Goal: Task Accomplishment & Management: Use online tool/utility

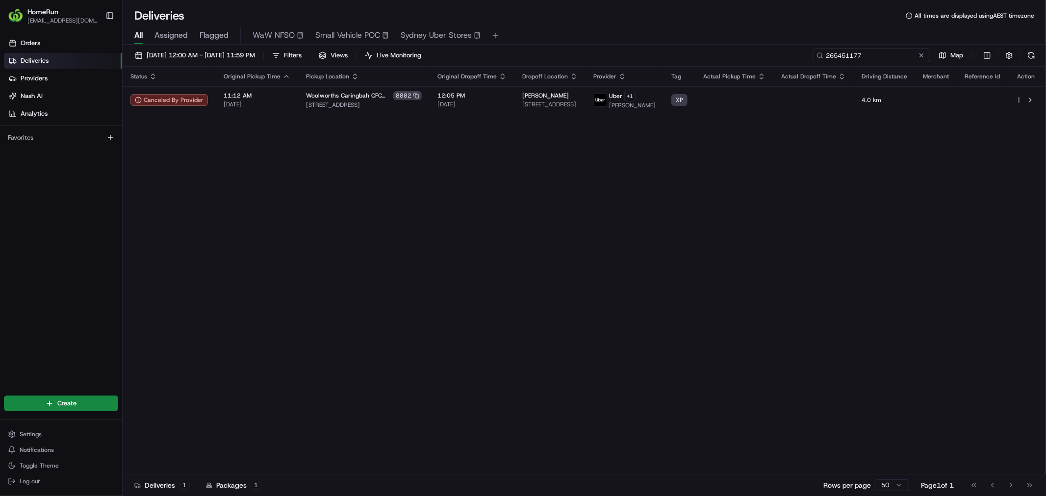
drag, startPoint x: 0, startPoint y: 0, endPoint x: 870, endPoint y: 50, distance: 871.7
click at [870, 50] on input "265451177" at bounding box center [872, 56] width 118 height 14
paste input "503513"
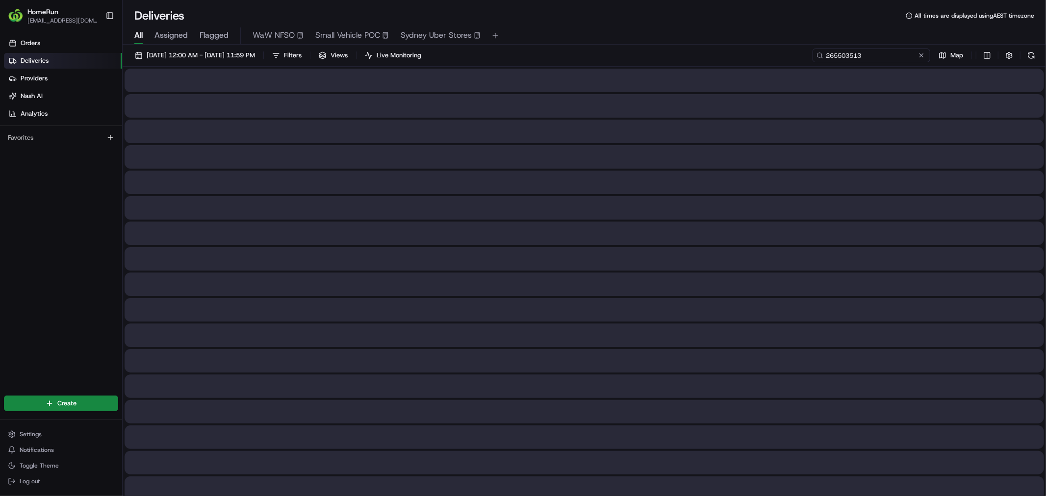
type input "265503513"
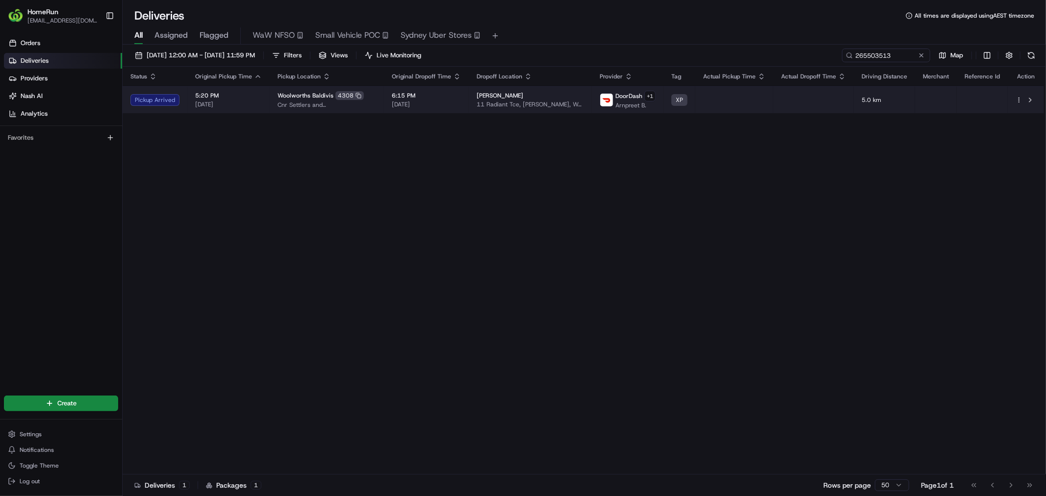
click at [461, 104] on span "[DATE]" at bounding box center [426, 105] width 69 height 8
click at [567, 90] on td "Skye Said 11 Radiant Tce, Baldivis, WA 6171, AU" at bounding box center [530, 99] width 123 height 27
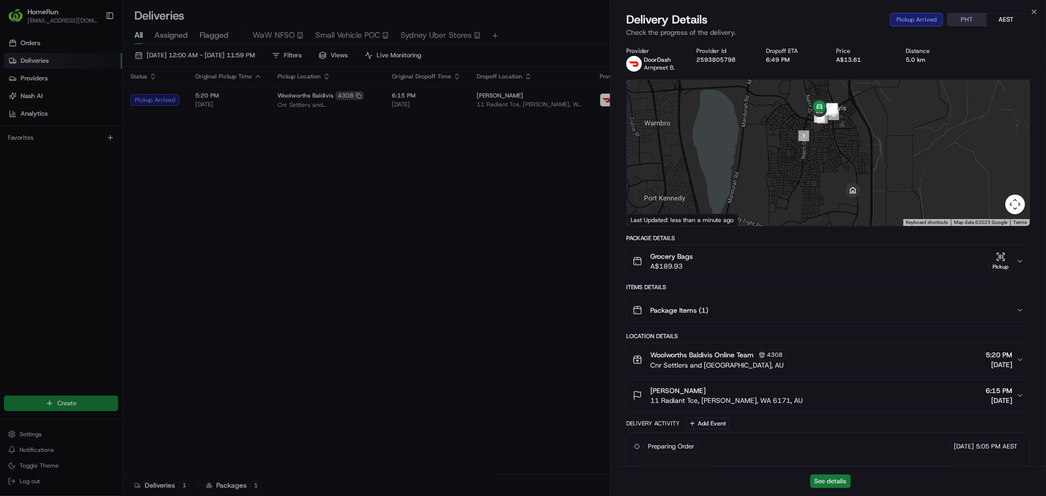
click at [822, 479] on button "See details" at bounding box center [830, 482] width 41 height 14
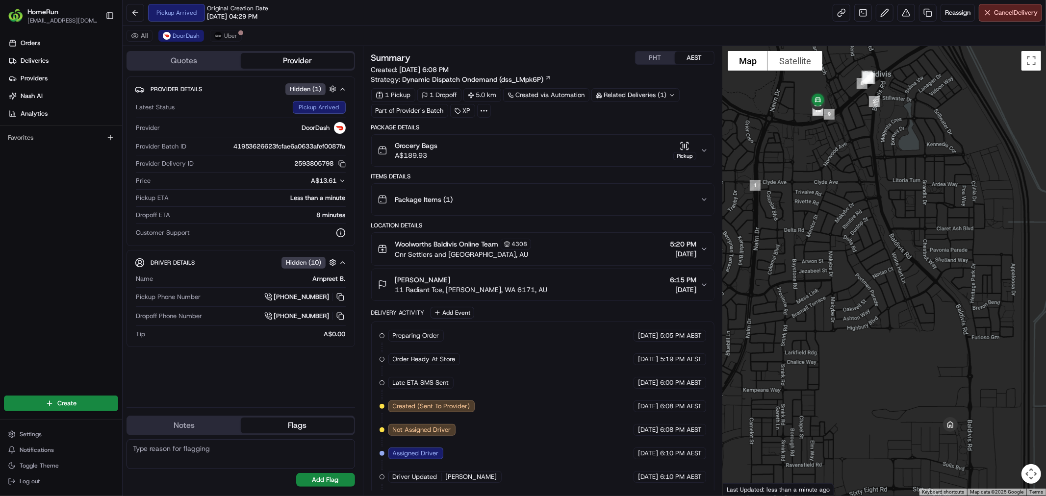
scroll to position [120, 0]
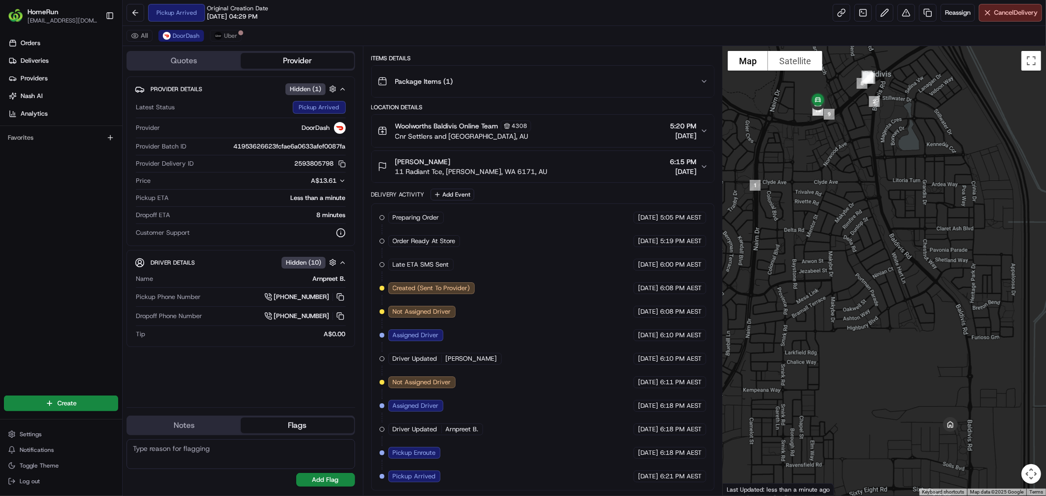
click at [405, 479] on span "Pickup Arrived" at bounding box center [414, 476] width 43 height 9
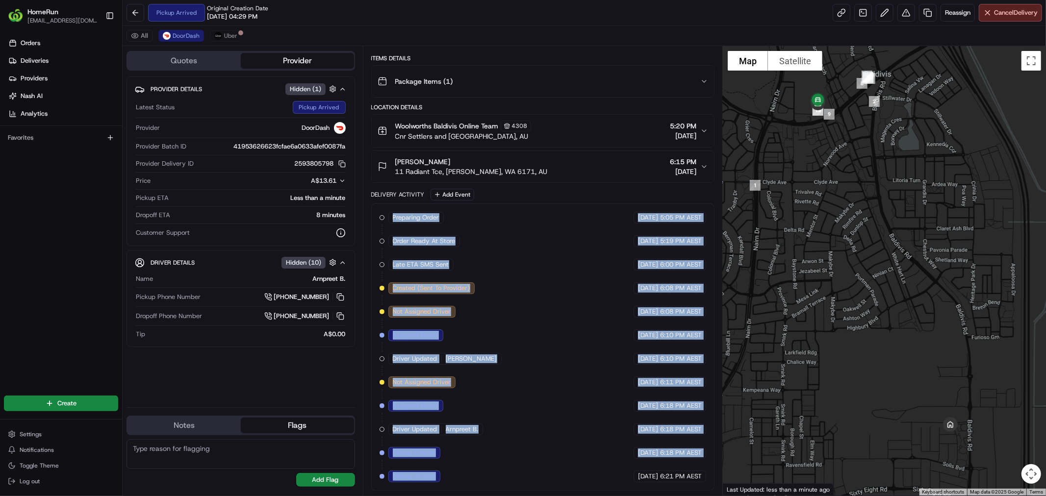
drag, startPoint x: 405, startPoint y: 479, endPoint x: 392, endPoint y: 213, distance: 266.2
click at [392, 213] on div "Preparing Order HomeRun 19/08/2025 5:05 PM AEST Order Ready At Store HomeRun 19…" at bounding box center [543, 347] width 327 height 271
click at [393, 213] on span "Preparing Order" at bounding box center [416, 217] width 47 height 9
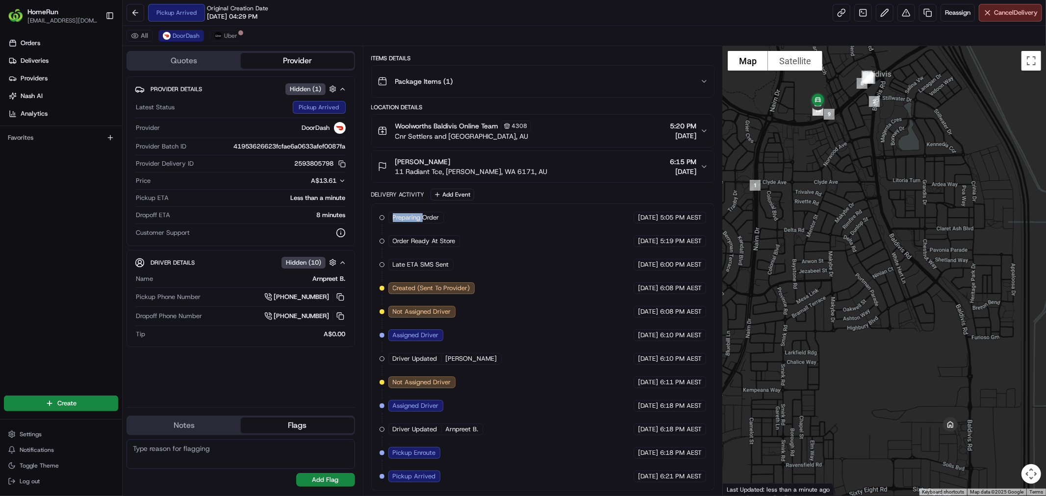
click at [393, 213] on span "Preparing Order" at bounding box center [416, 217] width 47 height 9
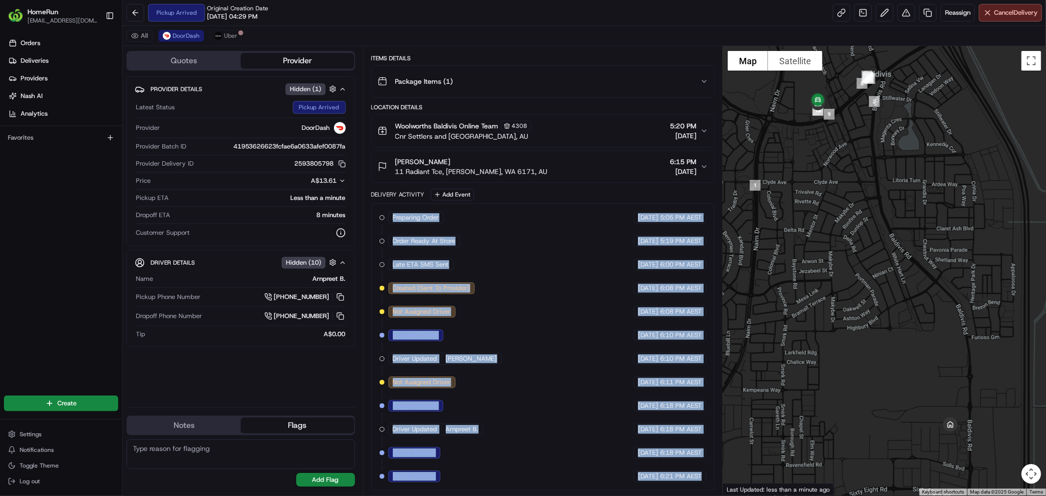
drag, startPoint x: 392, startPoint y: 213, endPoint x: 693, endPoint y: 473, distance: 397.2
click at [693, 473] on div "Preparing Order HomeRun 19/08/2025 5:05 PM AEST Order Ready At Store HomeRun 19…" at bounding box center [543, 347] width 327 height 271
click at [693, 473] on span "6:21 PM AEST" at bounding box center [681, 476] width 42 height 9
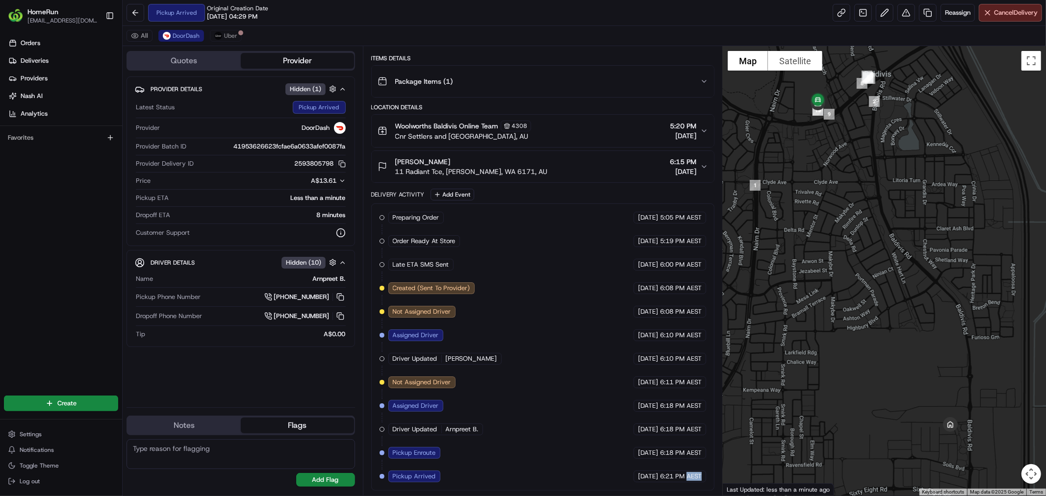
click at [693, 473] on span "6:21 PM AEST" at bounding box center [681, 476] width 42 height 9
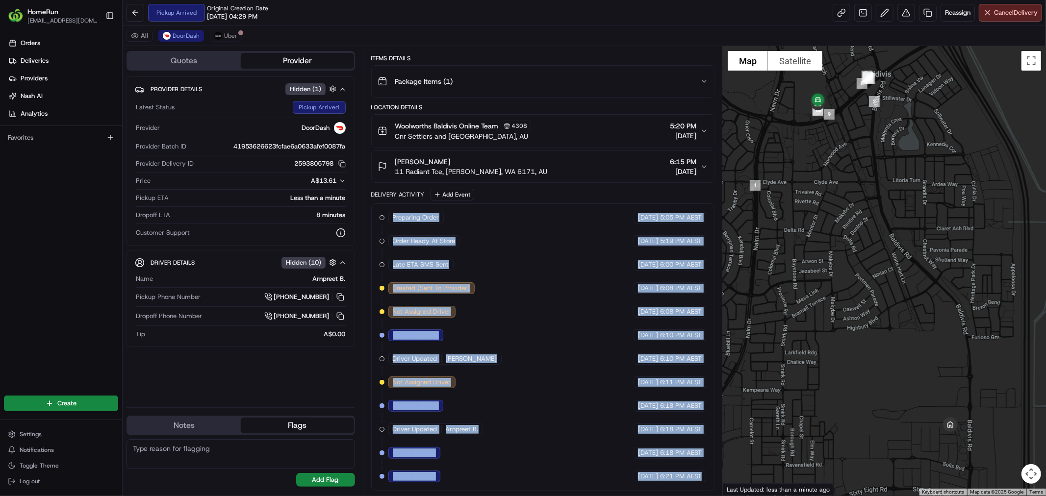
drag, startPoint x: 693, startPoint y: 473, endPoint x: 420, endPoint y: 205, distance: 382.6
click at [420, 205] on div "Preparing Order HomeRun 19/08/2025 5:05 PM AEST Order Ready At Store HomeRun 19…" at bounding box center [542, 347] width 343 height 287
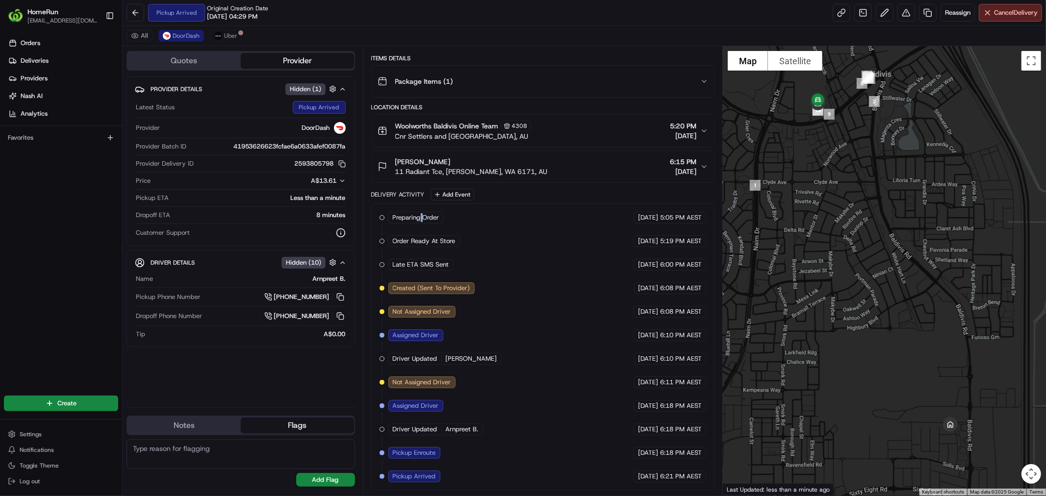
click at [420, 205] on div "Preparing Order HomeRun 19/08/2025 5:05 PM AEST Order Ready At Store HomeRun 19…" at bounding box center [542, 347] width 343 height 287
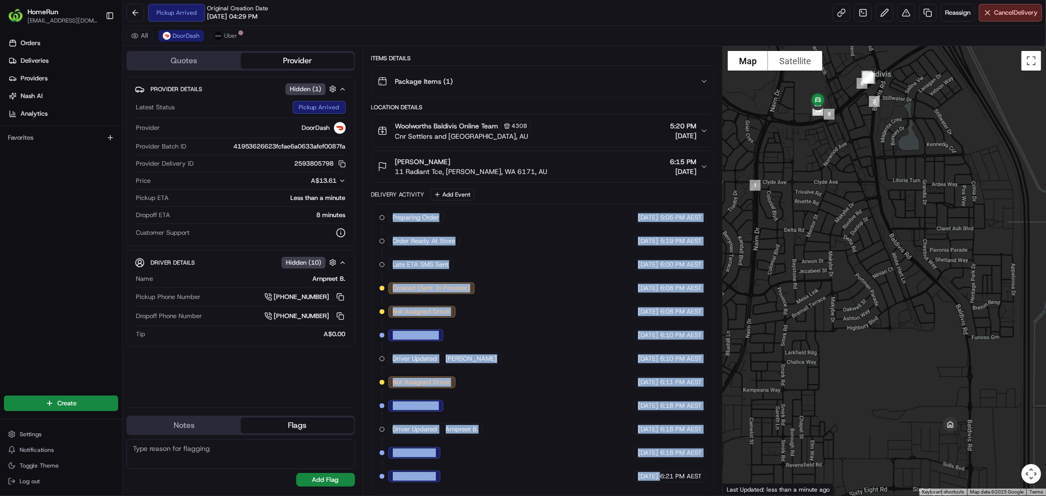
drag, startPoint x: 420, startPoint y: 205, endPoint x: 640, endPoint y: 476, distance: 349.5
click at [640, 476] on div "Preparing Order HomeRun 19/08/2025 5:05 PM AEST Order Ready At Store HomeRun 19…" at bounding box center [542, 347] width 343 height 287
click at [640, 476] on span "[DATE]" at bounding box center [648, 476] width 20 height 9
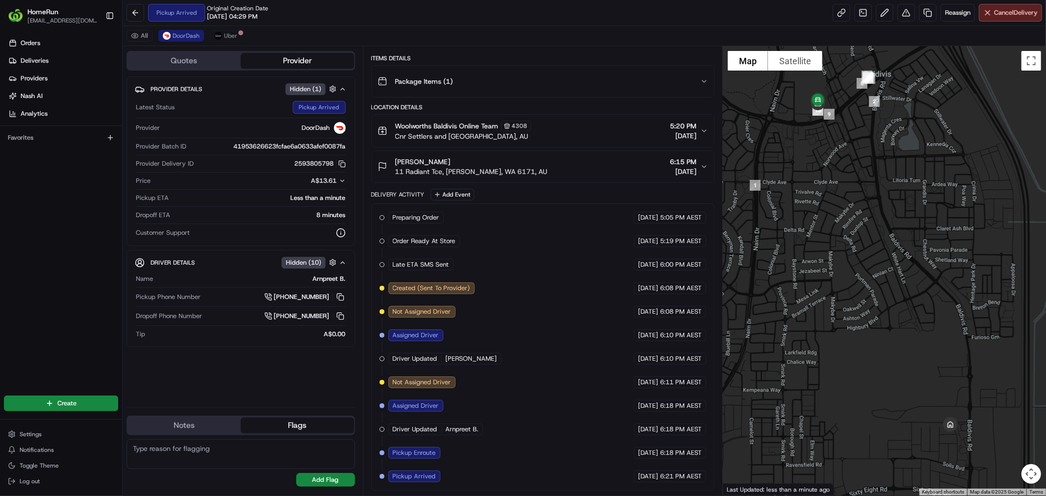
click at [640, 476] on span "[DATE]" at bounding box center [648, 476] width 20 height 9
drag, startPoint x: 640, startPoint y: 476, endPoint x: 683, endPoint y: 468, distance: 44.1
click at [683, 468] on div "Preparing Order HomeRun 19/08/2025 5:05 PM AEST Order Ready At Store HomeRun 19…" at bounding box center [543, 347] width 327 height 271
click at [684, 468] on div "Preparing Order HomeRun 19/08/2025 5:05 PM AEST Order Ready At Store HomeRun 19…" at bounding box center [543, 347] width 327 height 271
click at [688, 468] on div "Preparing Order HomeRun 19/08/2025 5:05 PM AEST Order Ready At Store HomeRun 19…" at bounding box center [543, 347] width 327 height 271
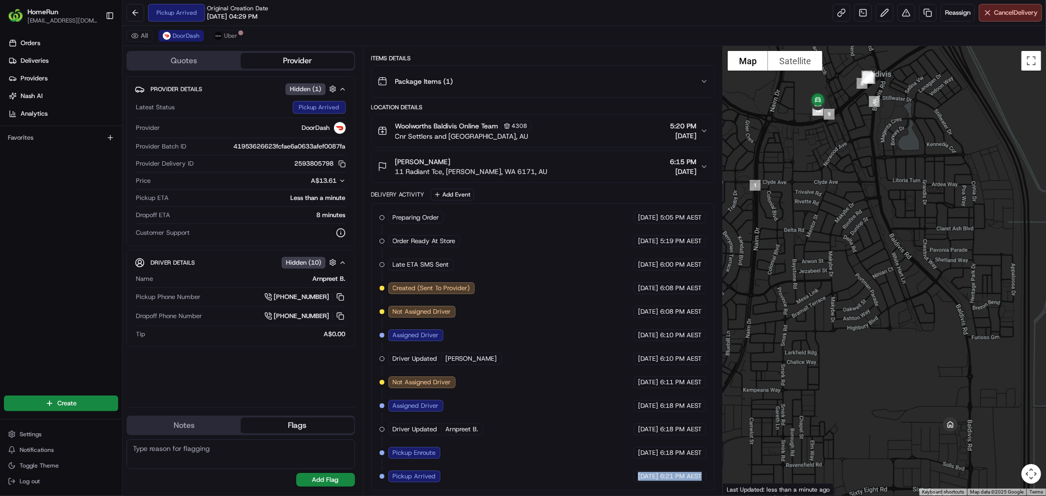
click at [688, 468] on div "Preparing Order HomeRun 19/08/2025 5:05 PM AEST Order Ready At Store HomeRun 19…" at bounding box center [543, 347] width 327 height 271
click at [694, 449] on span "6:18 PM AEST" at bounding box center [681, 453] width 42 height 9
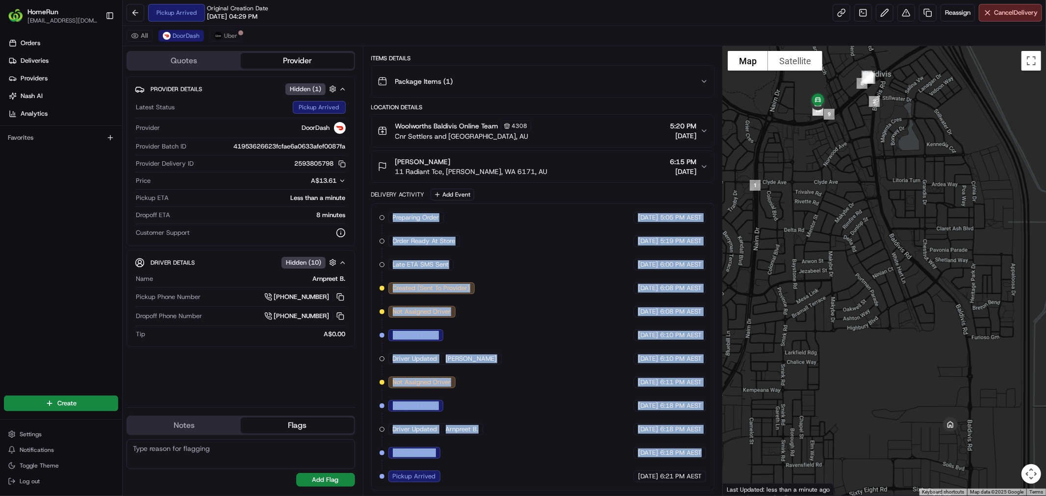
drag, startPoint x: 694, startPoint y: 449, endPoint x: 419, endPoint y: 213, distance: 362.1
click at [419, 213] on div "Preparing Order HomeRun 19/08/2025 5:05 PM AEST Order Ready At Store HomeRun 19…" at bounding box center [543, 347] width 327 height 271
click at [419, 213] on span "Preparing Order" at bounding box center [416, 217] width 47 height 9
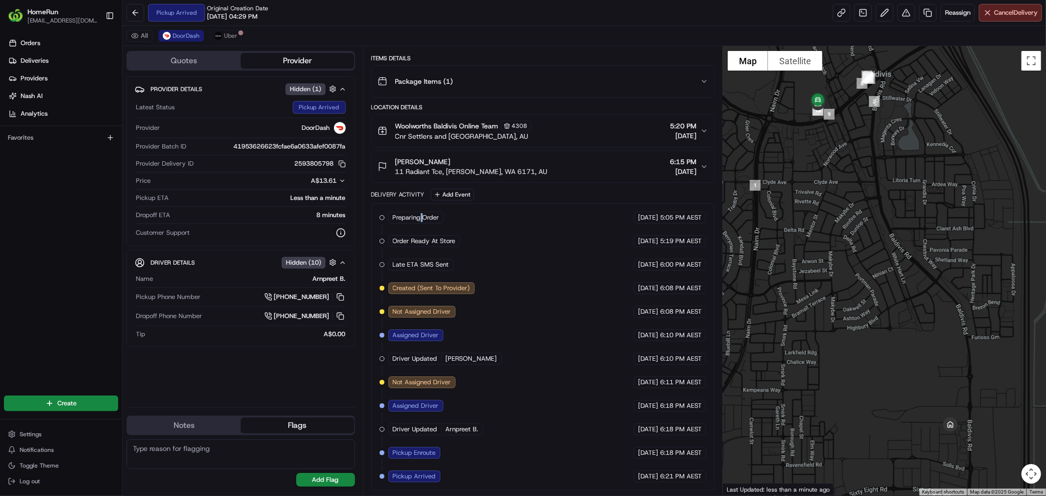
click at [419, 213] on span "Preparing Order" at bounding box center [416, 217] width 47 height 9
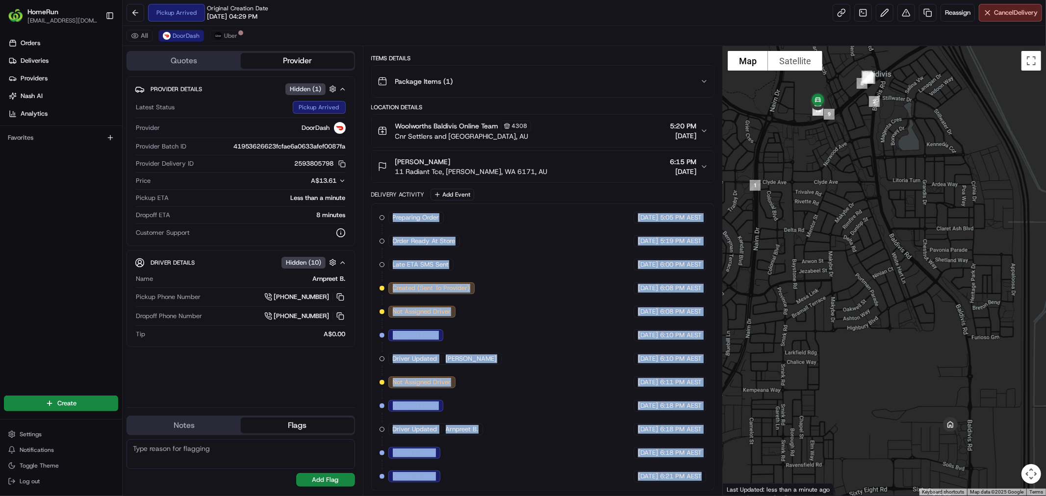
drag, startPoint x: 419, startPoint y: 213, endPoint x: 690, endPoint y: 479, distance: 379.9
click at [690, 479] on div "Preparing Order HomeRun 19/08/2025 5:05 PM AEST Order Ready At Store HomeRun 19…" at bounding box center [543, 347] width 327 height 271
click at [690, 479] on span "6:21 PM AEST" at bounding box center [681, 476] width 42 height 9
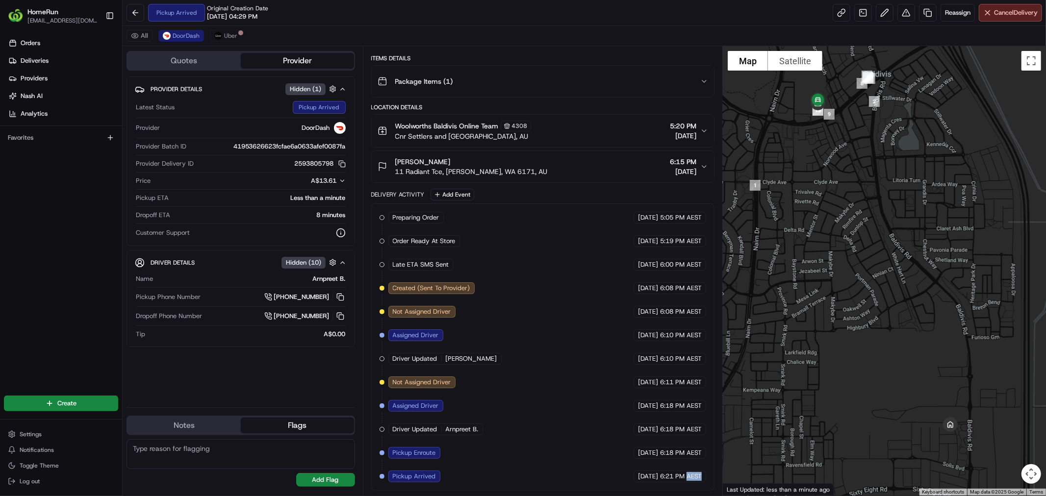
click at [690, 479] on span "6:21 PM AEST" at bounding box center [681, 476] width 42 height 9
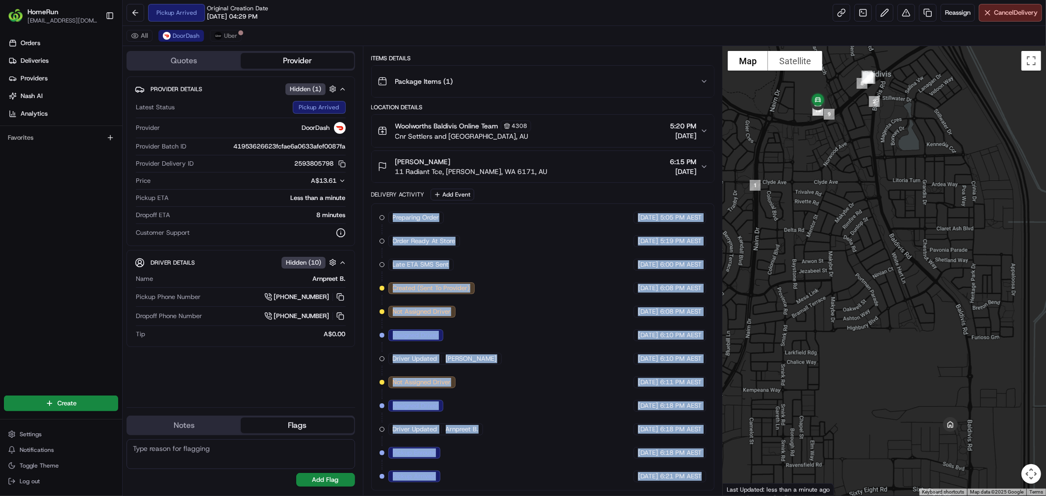
drag, startPoint x: 690, startPoint y: 479, endPoint x: 414, endPoint y: 219, distance: 380.0
click at [414, 219] on div "Preparing Order HomeRun 19/08/2025 5:05 PM AEST Order Ready At Store HomeRun 19…" at bounding box center [543, 347] width 327 height 271
click at [414, 219] on span "Preparing Order" at bounding box center [416, 217] width 47 height 9
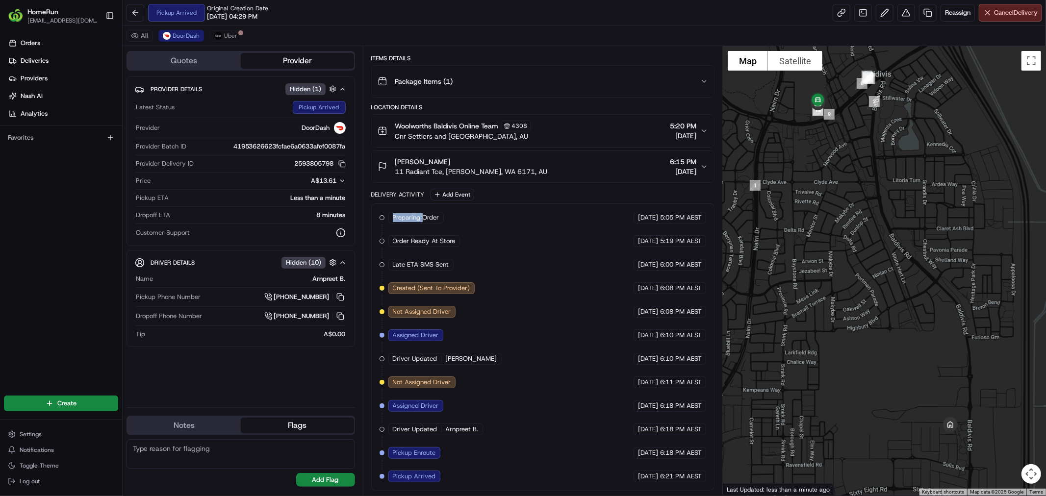
click at [414, 219] on span "Preparing Order" at bounding box center [416, 217] width 47 height 9
click at [429, 213] on span "Preparing Order" at bounding box center [416, 217] width 47 height 9
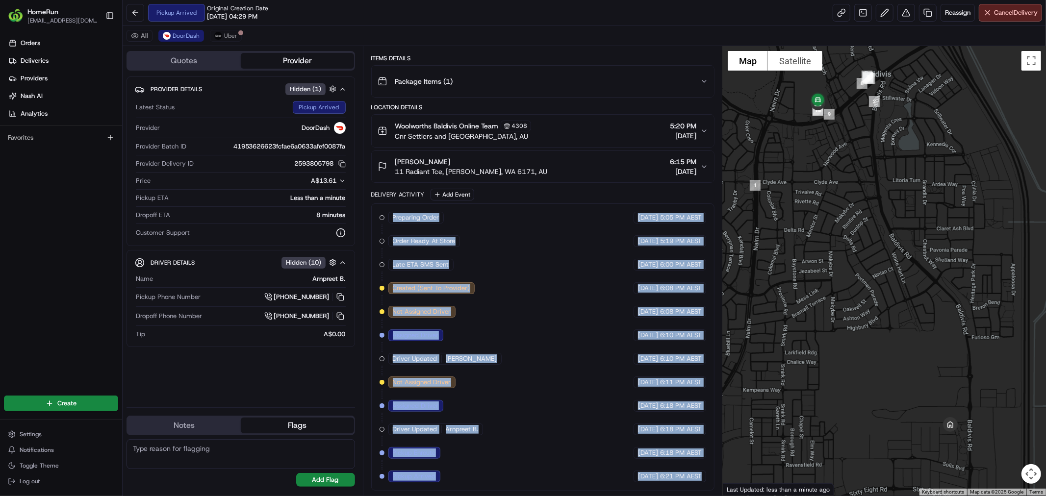
drag, startPoint x: 429, startPoint y: 212, endPoint x: 687, endPoint y: 481, distance: 371.9
click at [687, 481] on div "Preparing Order HomeRun 19/08/2025 5:05 PM AEST Order Ready At Store HomeRun 19…" at bounding box center [543, 347] width 327 height 271
click at [687, 481] on span "6:21 PM AEST" at bounding box center [681, 476] width 42 height 9
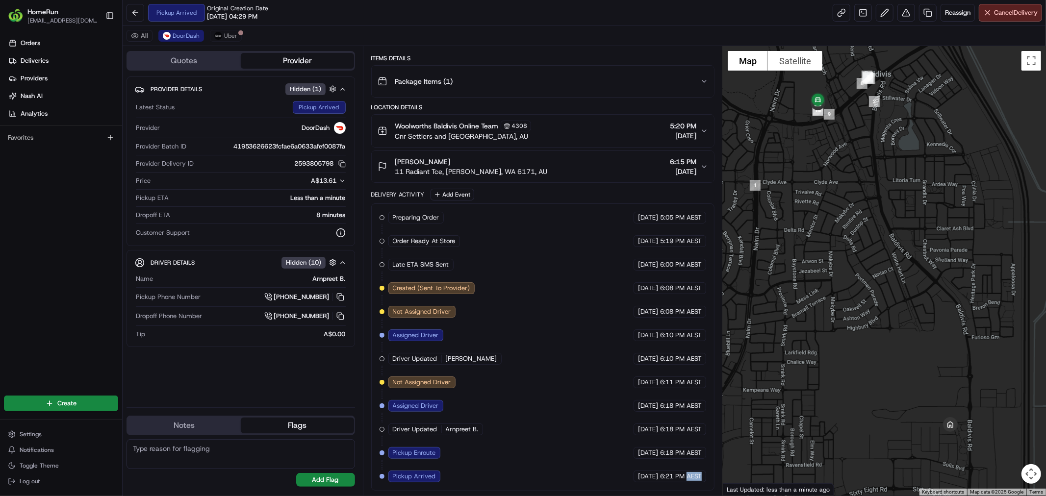
drag, startPoint x: 687, startPoint y: 481, endPoint x: 692, endPoint y: 481, distance: 4.9
click at [692, 481] on span "6:21 PM AEST" at bounding box center [681, 476] width 42 height 9
click at [690, 481] on span "6:21 PM AEST" at bounding box center [681, 476] width 42 height 9
click at [660, 475] on span "6:21 PM AEST" at bounding box center [681, 476] width 42 height 9
click at [653, 472] on span "[DATE]" at bounding box center [648, 476] width 20 height 9
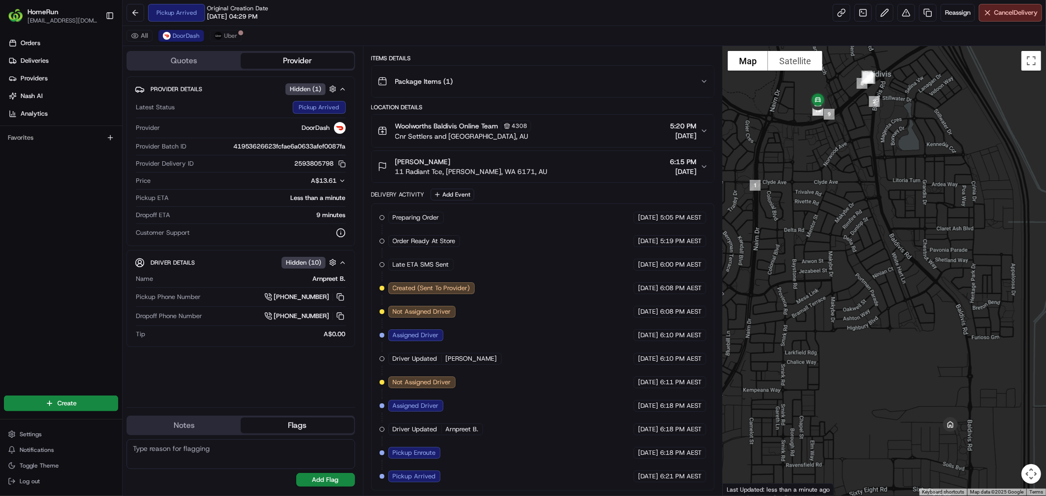
click at [653, 472] on span "[DATE]" at bounding box center [648, 476] width 20 height 9
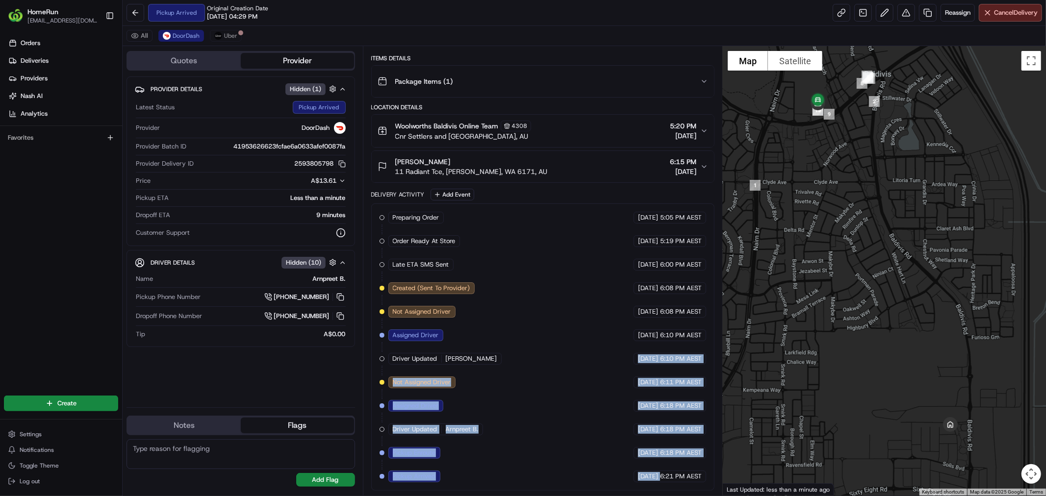
drag, startPoint x: 653, startPoint y: 472, endPoint x: 600, endPoint y: 346, distance: 137.2
click at [601, 350] on div "Preparing Order HomeRun 19/08/2025 5:05 PM AEST Order Ready At Store HomeRun 19…" at bounding box center [543, 347] width 327 height 271
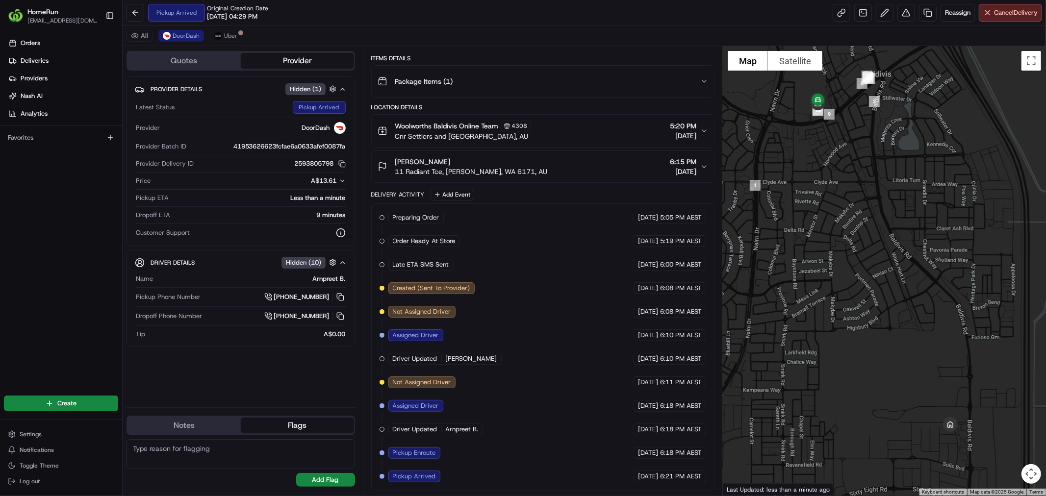
click at [600, 345] on div "Preparing Order HomeRun 19/08/2025 5:05 PM AEST Order Ready At Store HomeRun 19…" at bounding box center [543, 347] width 327 height 271
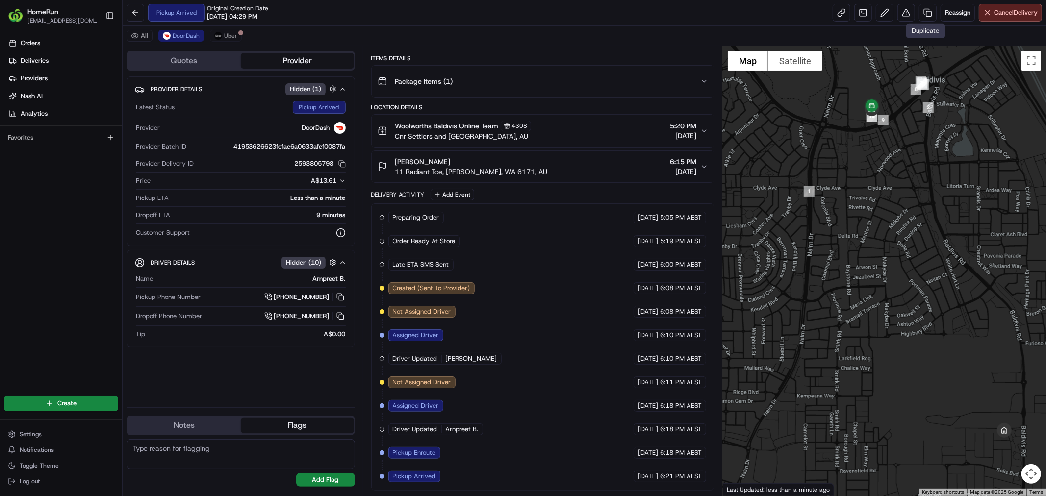
click at [958, 22] on div "Pickup Arrived Original Creation Date 08/19/2025 04:29 PM Reassign Cancel Deliv…" at bounding box center [585, 13] width 924 height 26
click at [948, 5] on button "Reassign" at bounding box center [958, 13] width 34 height 18
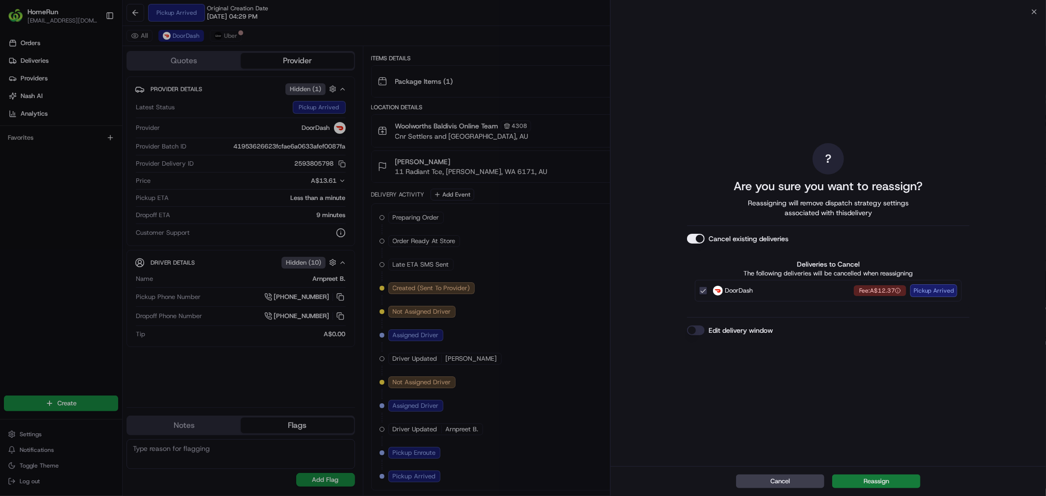
click at [884, 479] on button "Reassign" at bounding box center [877, 482] width 88 height 14
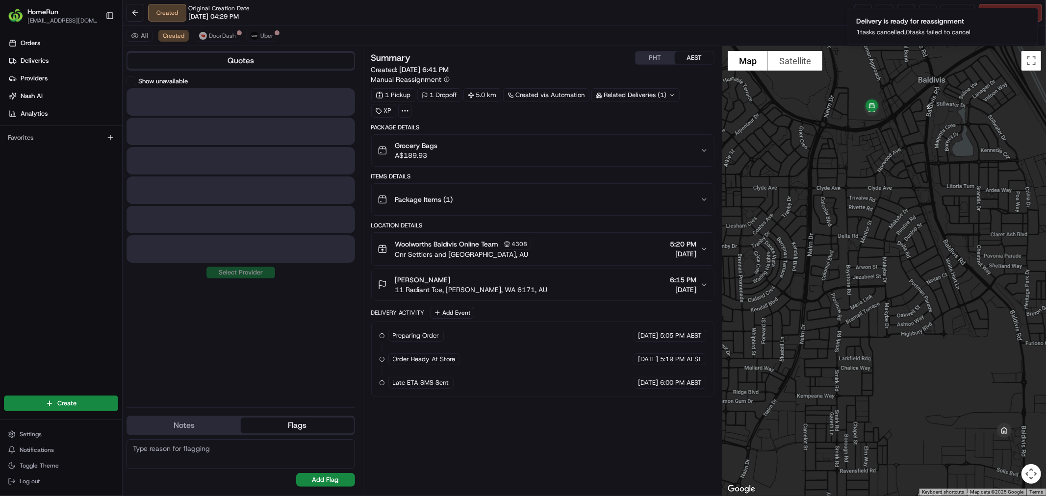
scroll to position [0, 0]
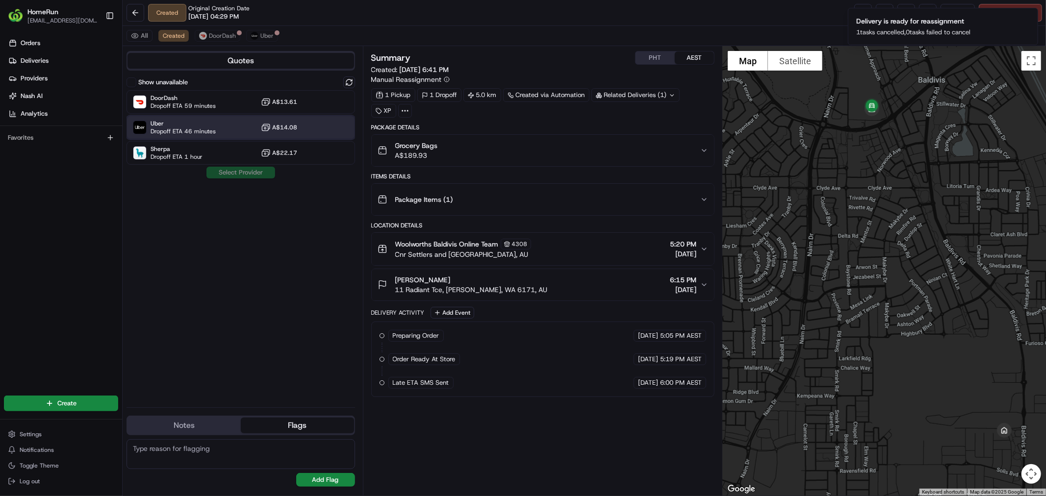
click at [215, 133] on div "Uber Dropoff ETA 46 minutes A$14.08" at bounding box center [241, 128] width 229 height 24
click at [224, 174] on button "Assign Provider" at bounding box center [241, 173] width 70 height 12
